Goal: Information Seeking & Learning: Understand process/instructions

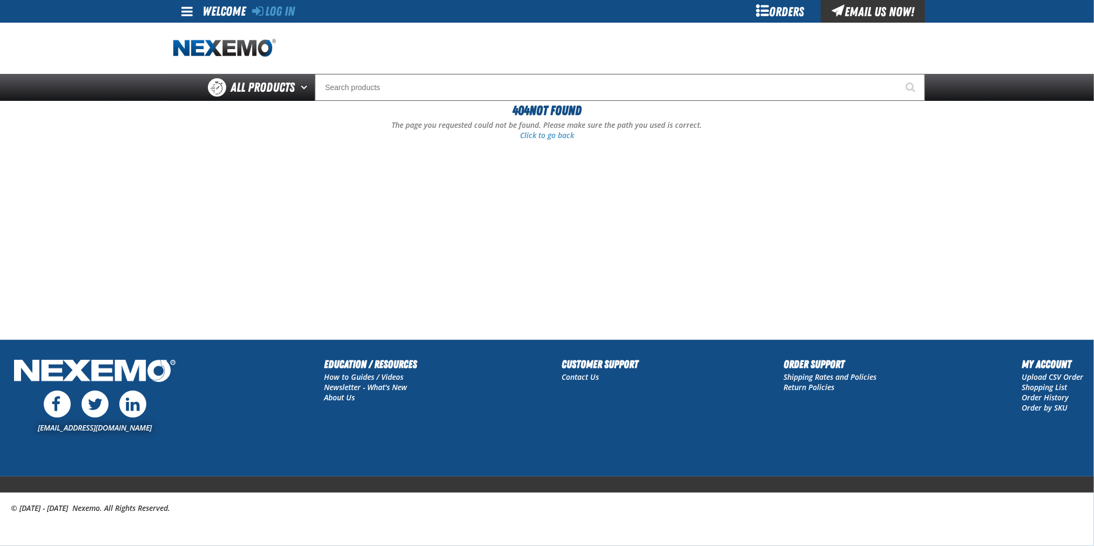
click at [581, 366] on h2 "Customer Support" at bounding box center [600, 364] width 77 height 16
drag, startPoint x: 581, startPoint y: 366, endPoint x: 580, endPoint y: 379, distance: 12.4
click at [580, 379] on link "Contact Us" at bounding box center [580, 377] width 37 height 10
click at [581, 379] on link "Contact Us" at bounding box center [580, 377] width 37 height 10
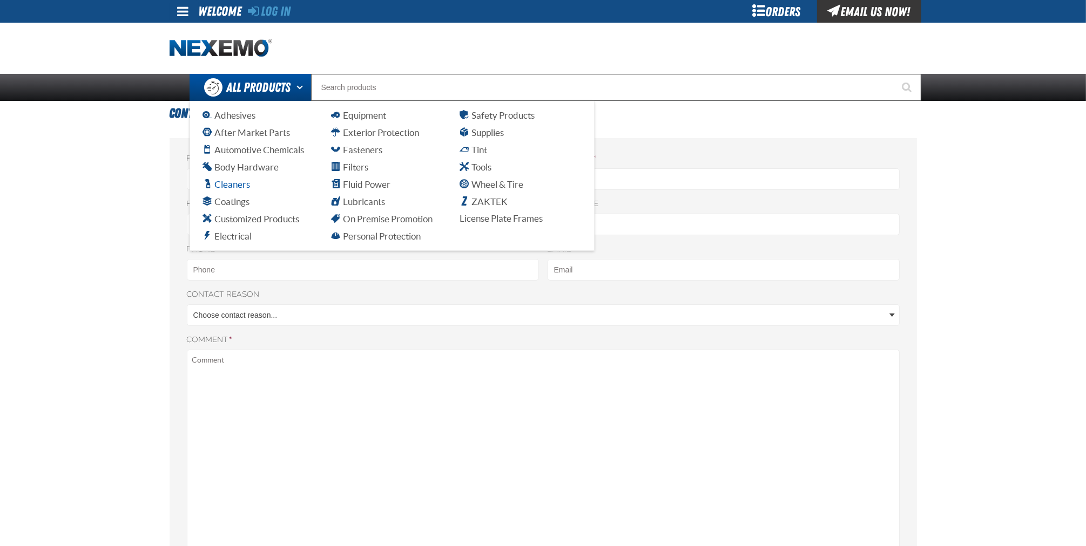
click at [222, 184] on span "Cleaners" at bounding box center [226, 184] width 47 height 10
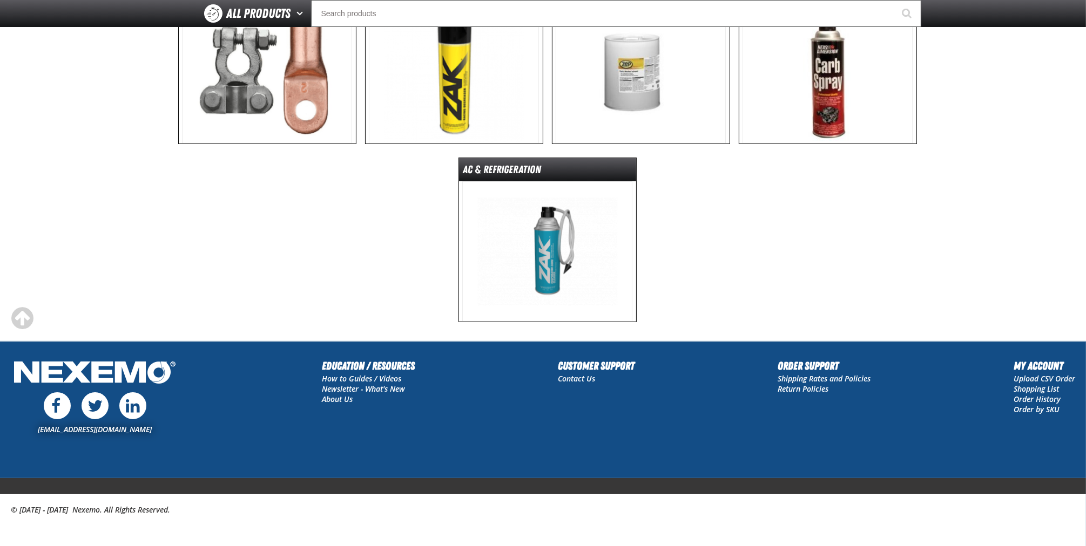
scroll to position [185, 0]
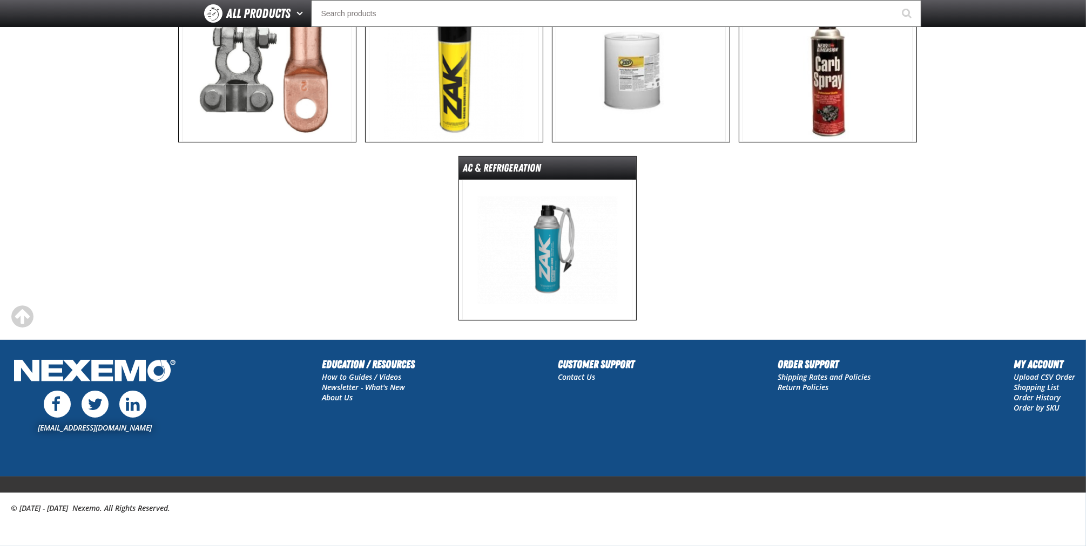
click at [795, 362] on h2 "Order Support" at bounding box center [824, 364] width 93 height 16
click at [804, 368] on h2 "Order Support" at bounding box center [824, 364] width 93 height 16
click at [804, 367] on h2 "Order Support" at bounding box center [824, 364] width 93 height 16
drag, startPoint x: 804, startPoint y: 367, endPoint x: 799, endPoint y: 380, distance: 14.3
click at [800, 380] on link "Shipping Rates and Policies" at bounding box center [824, 377] width 93 height 10
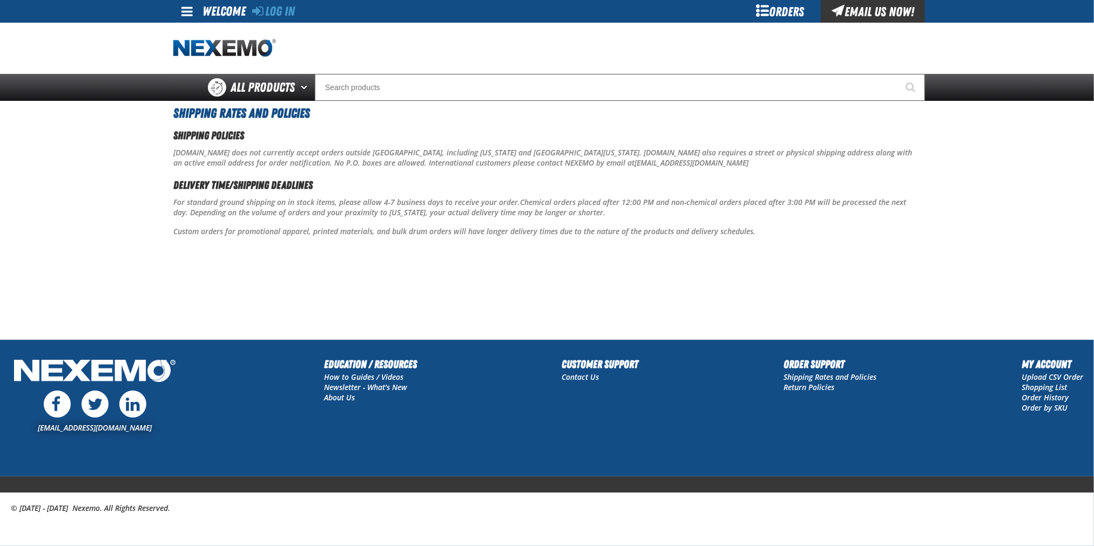
click at [216, 118] on span "Shipping Rates and Policies" at bounding box center [241, 113] width 137 height 15
click at [235, 8] on div "Welcome" at bounding box center [223, 11] width 43 height 22
drag, startPoint x: 235, startPoint y: 8, endPoint x: 218, endPoint y: 11, distance: 18.0
click at [218, 11] on div "Welcome" at bounding box center [223, 11] width 43 height 22
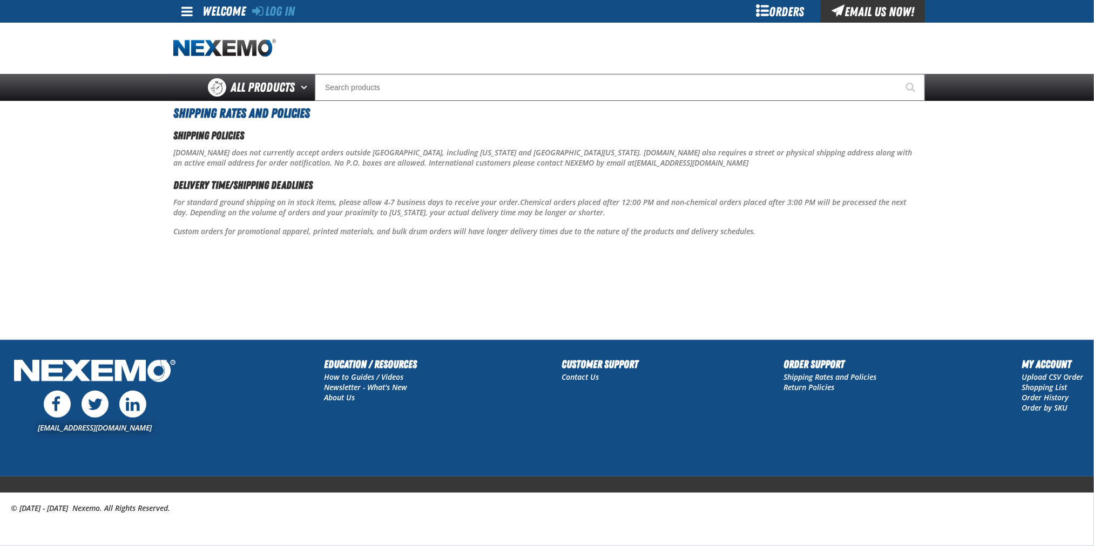
click at [760, 12] on div "Orders" at bounding box center [780, 11] width 81 height 23
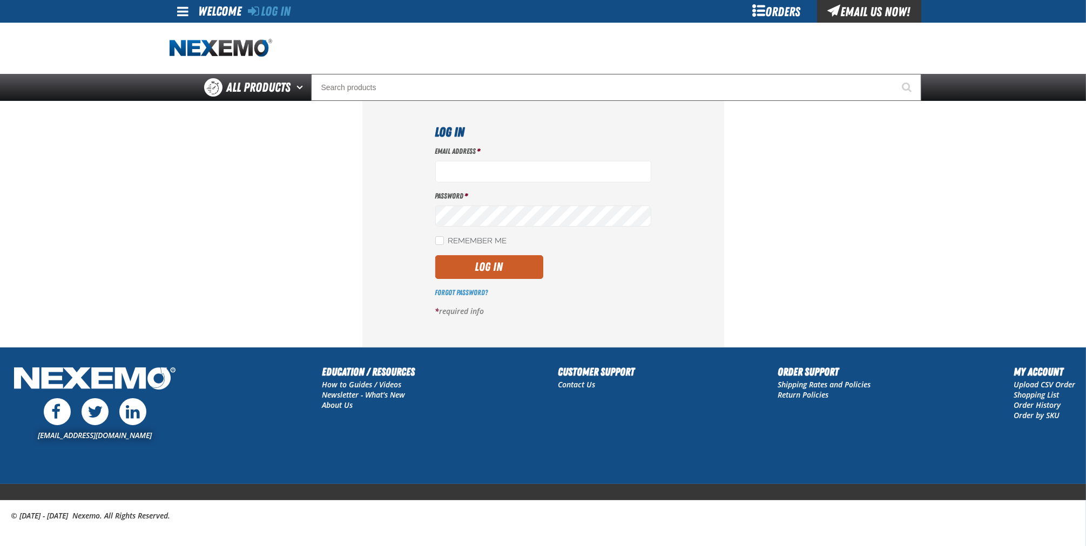
click at [863, 11] on div "Email Us Now!" at bounding box center [869, 11] width 104 height 23
